Goal: Transaction & Acquisition: Register for event/course

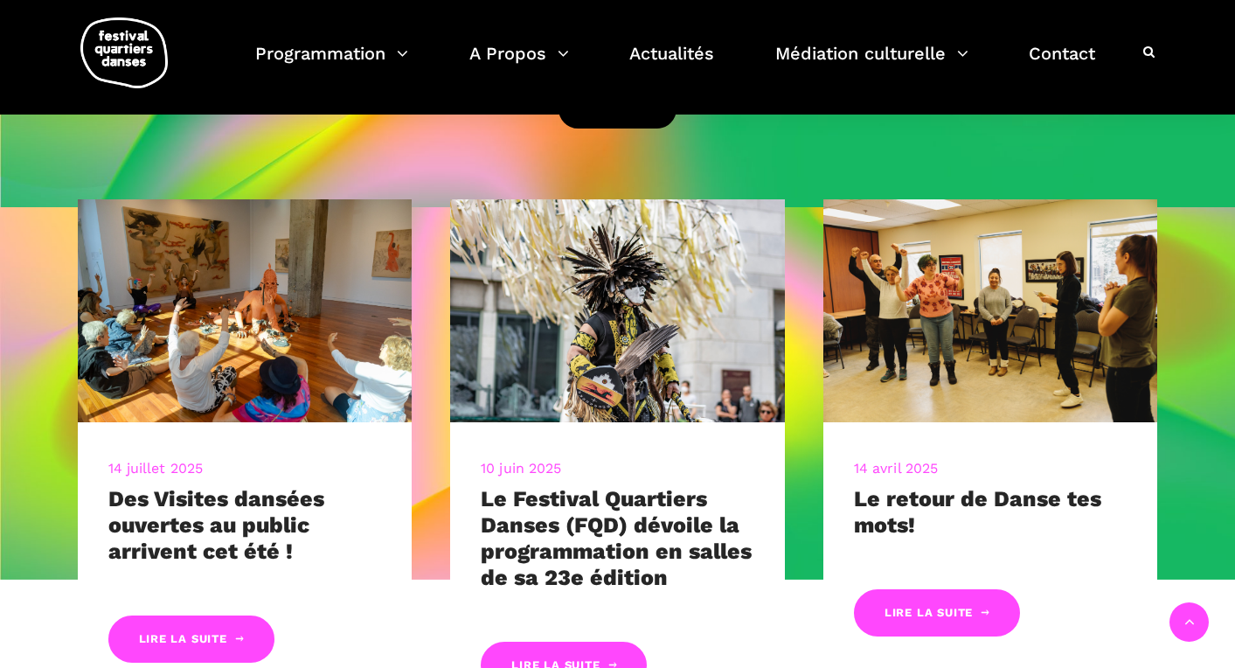
scroll to position [500, 0]
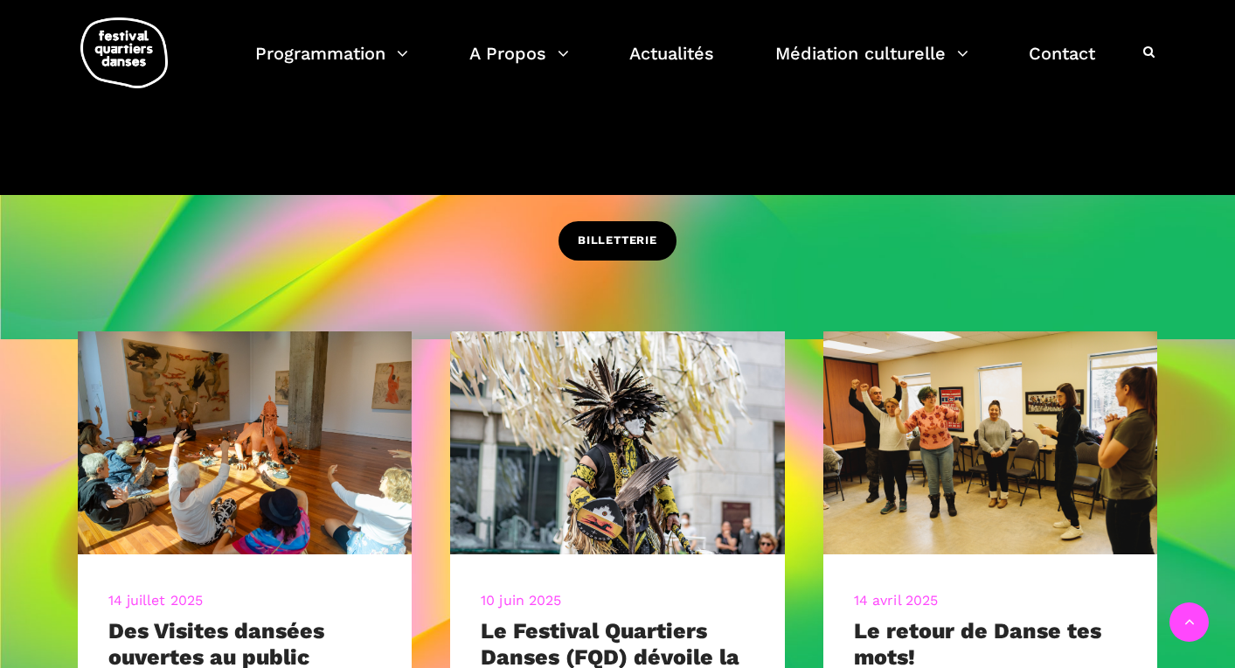
click at [606, 238] on span "BILLETTERIE" at bounding box center [618, 241] width 80 height 18
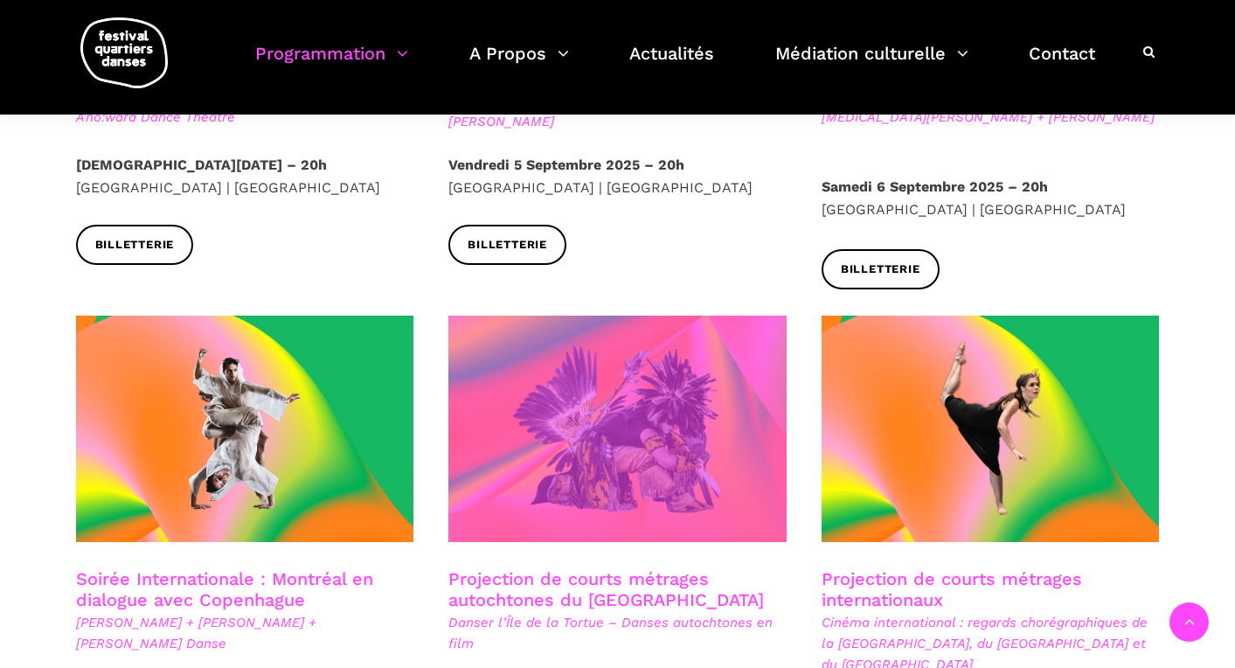
scroll to position [906, 0]
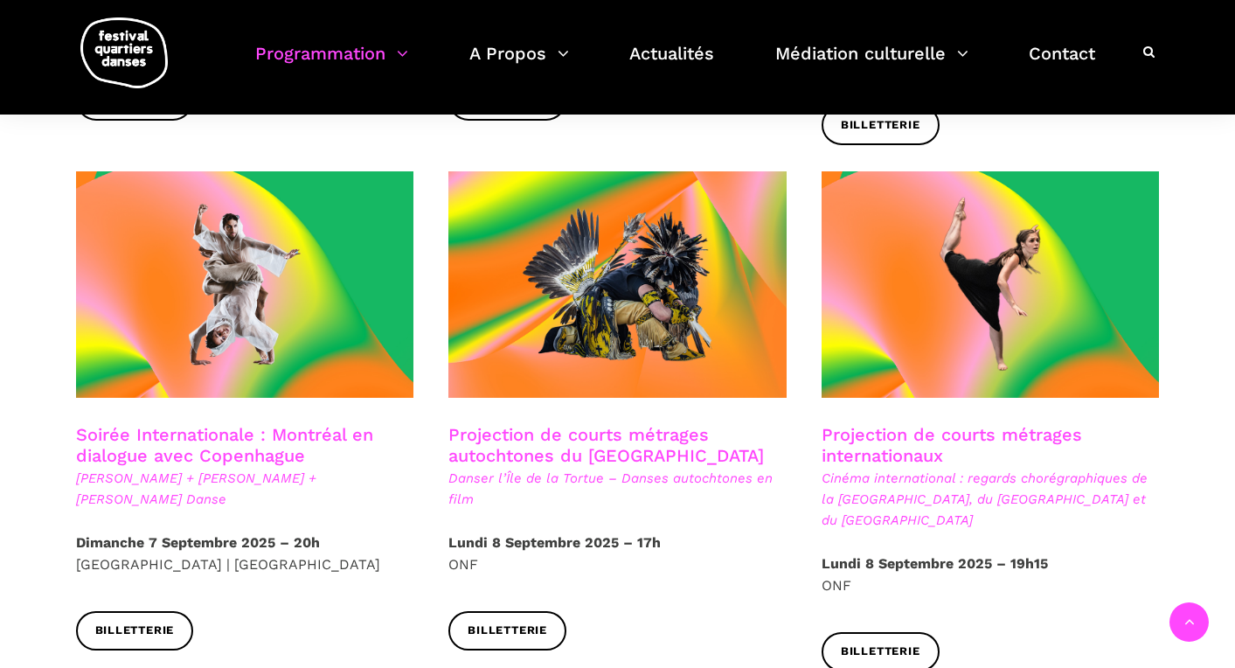
click at [188, 424] on link "Soirée Internationale : Montréal en dialogue avec Copenhague" at bounding box center [224, 445] width 297 height 42
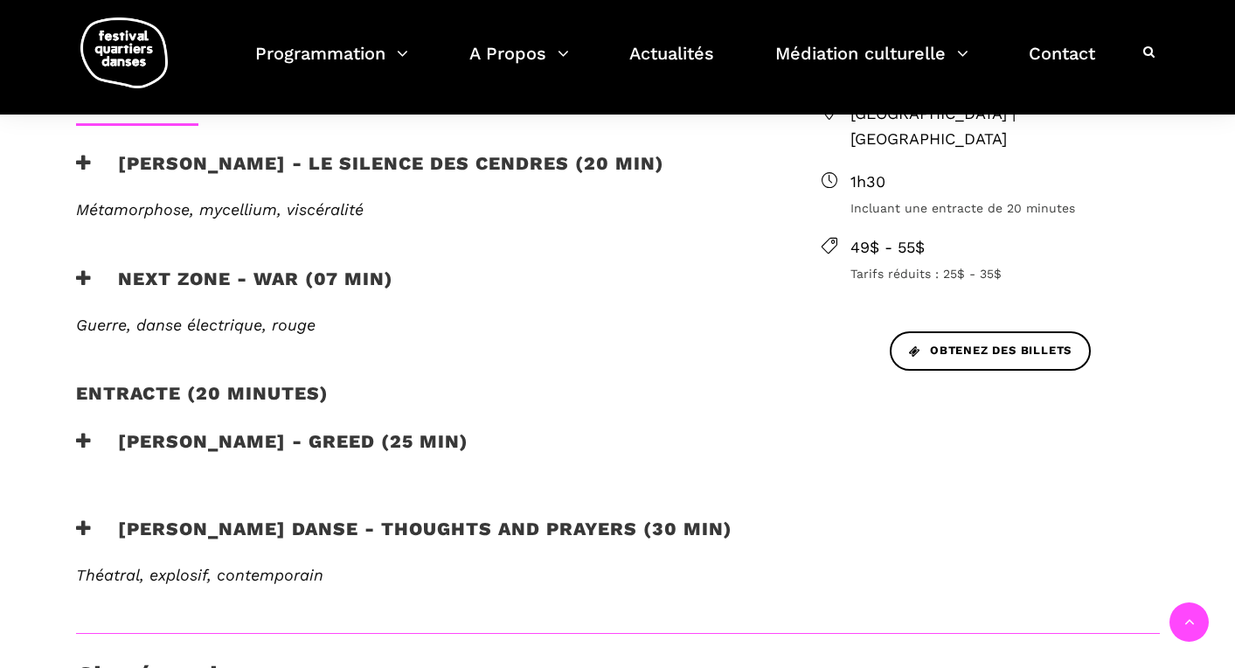
scroll to position [692, 0]
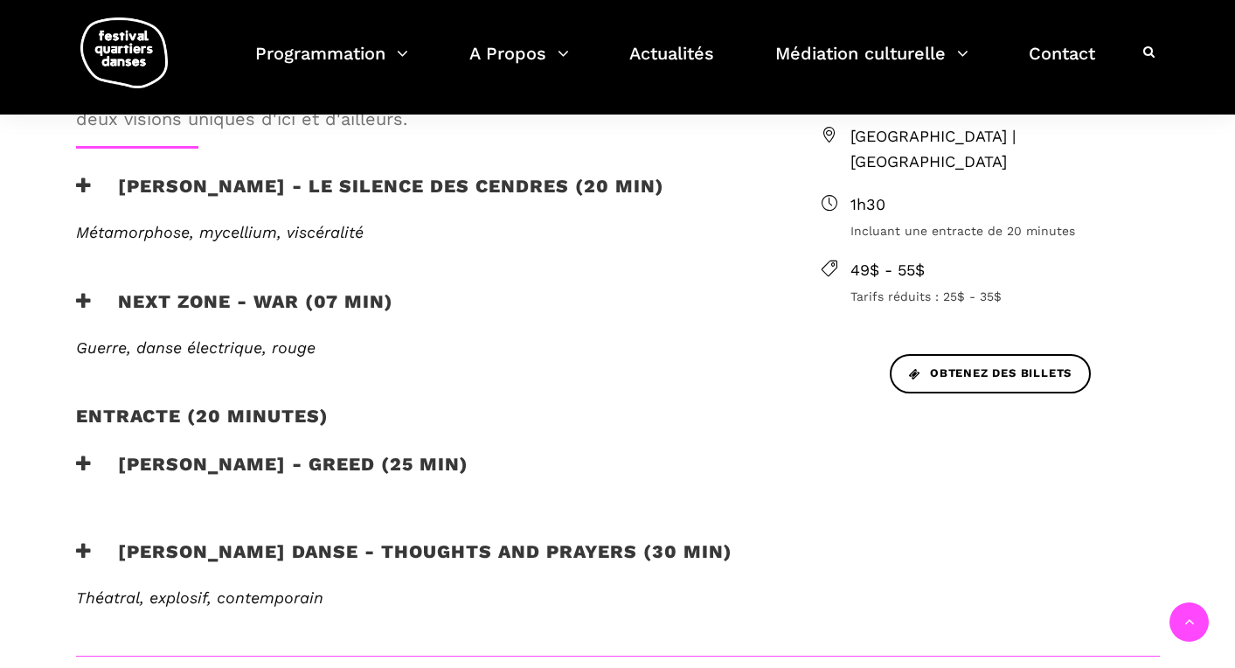
scroll to position [663, 0]
